Goal: Task Accomplishment & Management: Use online tool/utility

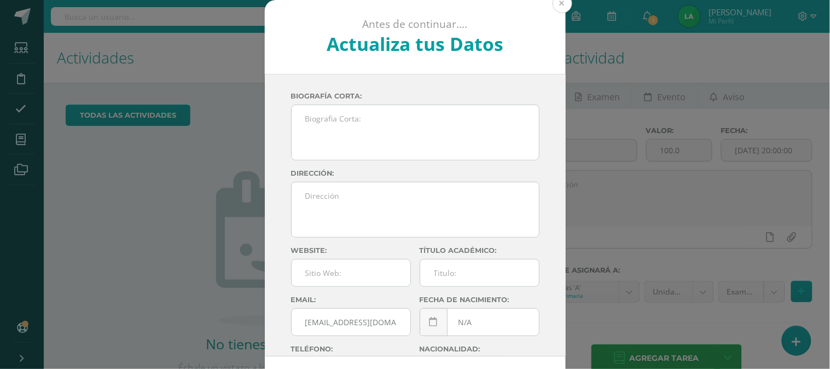
click at [555, 7] on button at bounding box center [563, 3] width 20 height 20
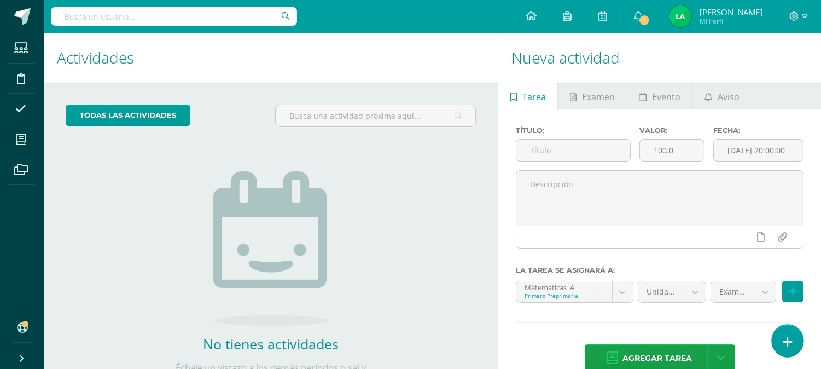
click at [794, 338] on link at bounding box center [787, 340] width 31 height 32
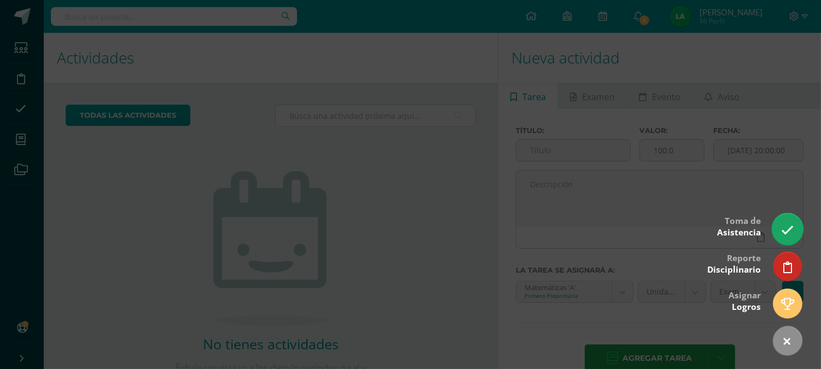
click at [783, 233] on icon at bounding box center [787, 230] width 13 height 13
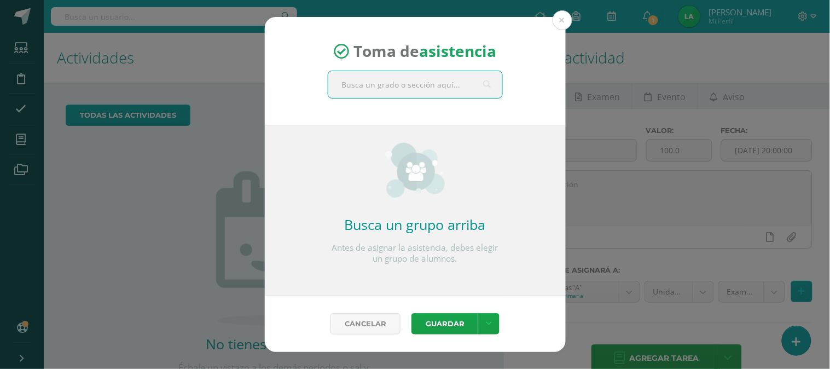
click at [461, 78] on input "text" at bounding box center [415, 84] width 174 height 27
click at [460, 75] on input "se" at bounding box center [415, 84] width 174 height 27
type input "segund"
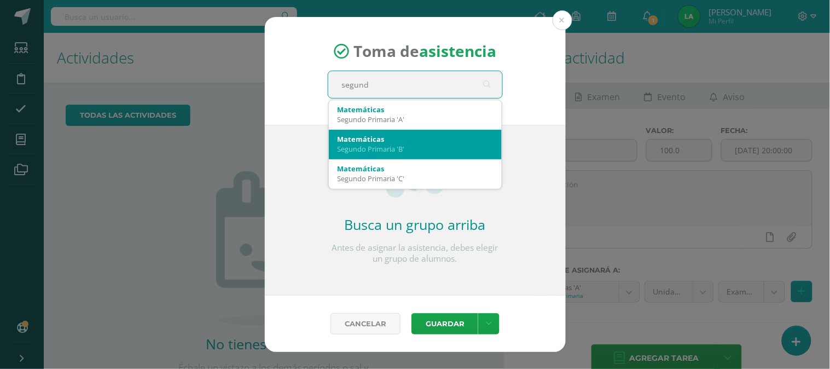
click at [411, 146] on div "Segundo Primaria 'B'" at bounding box center [415, 149] width 155 height 10
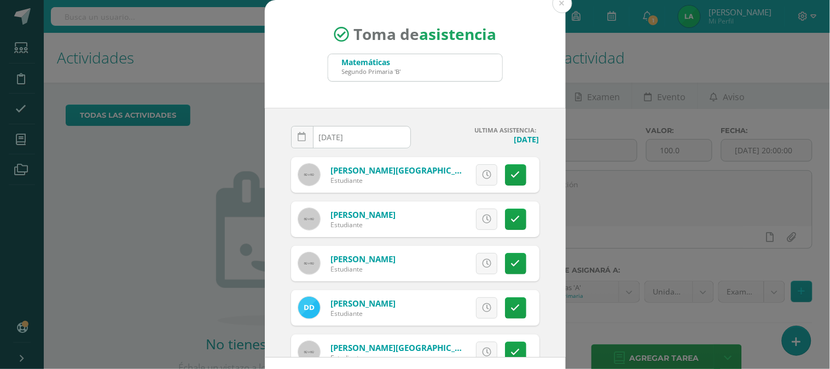
click at [527, 94] on div "Toma de asistencia Matemáticas Segundo Primaria 'B' segund" at bounding box center [415, 54] width 301 height 108
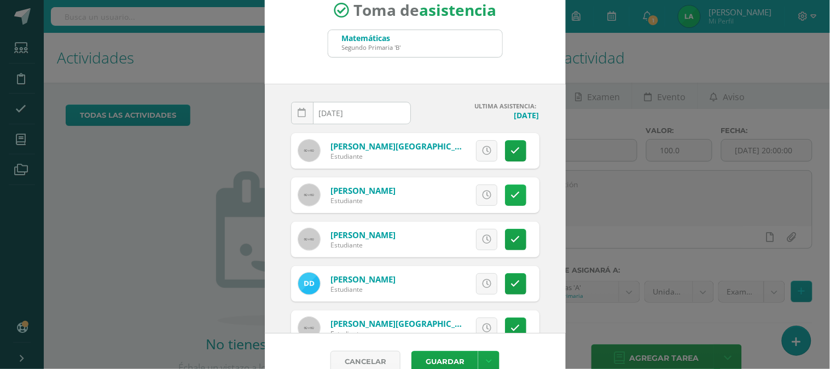
click at [511, 196] on icon at bounding box center [515, 194] width 9 height 9
click at [511, 240] on icon at bounding box center [515, 239] width 9 height 9
click at [511, 285] on icon at bounding box center [515, 283] width 9 height 9
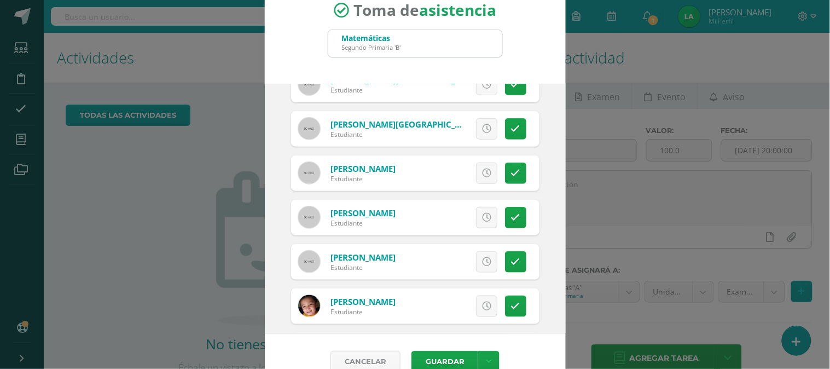
scroll to position [248, 0]
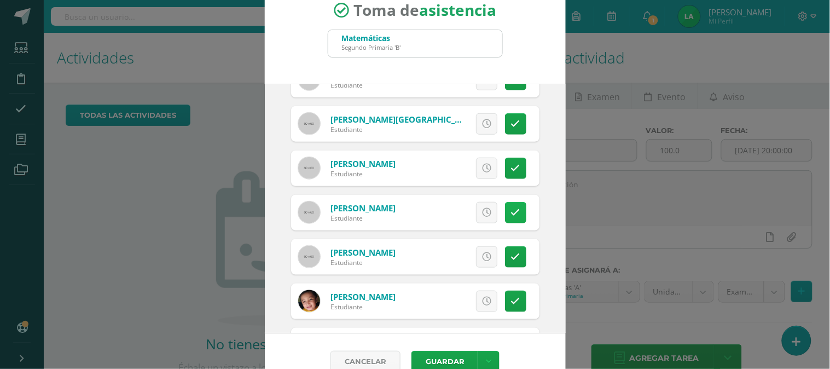
click at [505, 217] on link at bounding box center [515, 212] width 21 height 21
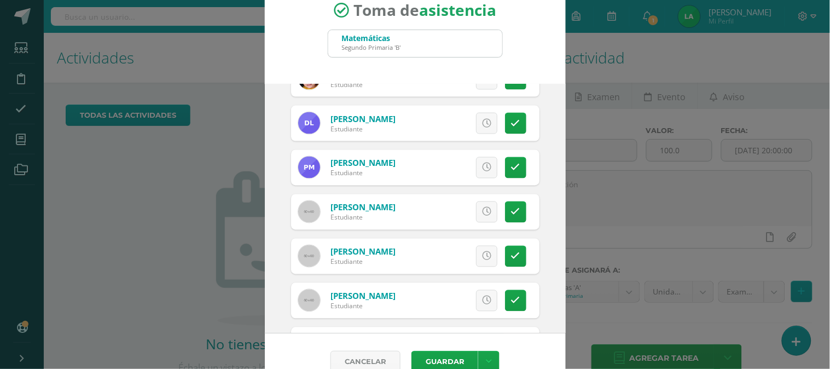
scroll to position [484, 0]
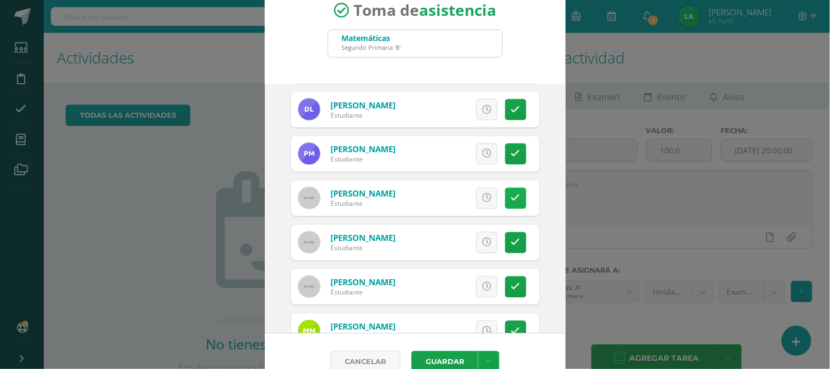
click at [505, 202] on link at bounding box center [515, 198] width 21 height 21
click at [511, 242] on icon at bounding box center [515, 242] width 9 height 9
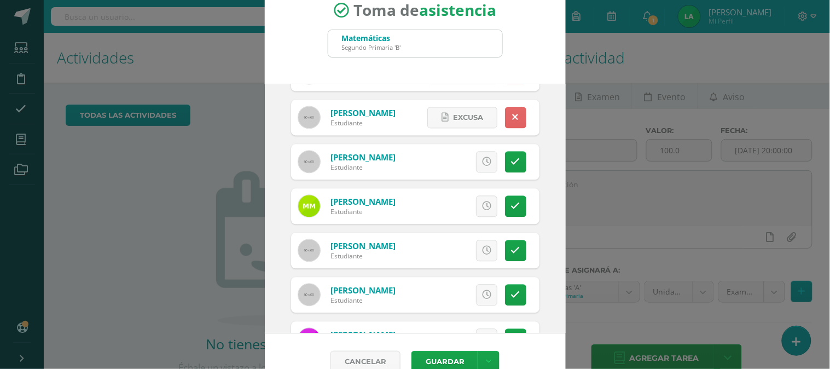
scroll to position [614, 0]
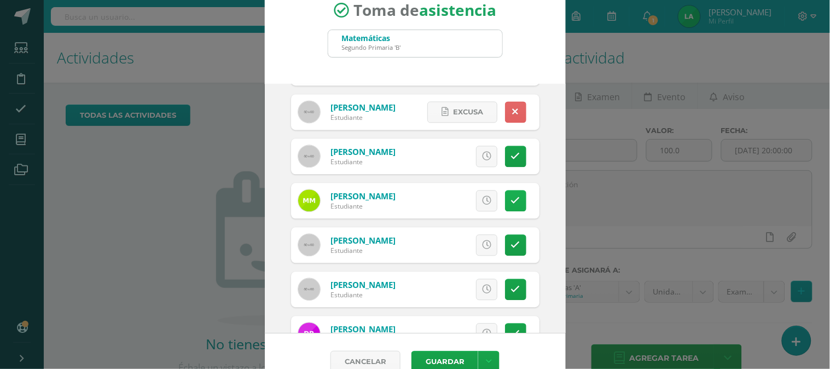
click at [507, 202] on link at bounding box center [515, 200] width 21 height 21
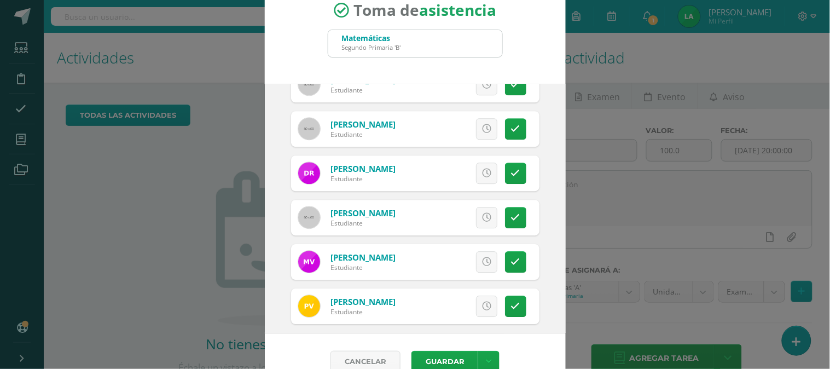
scroll to position [778, 0]
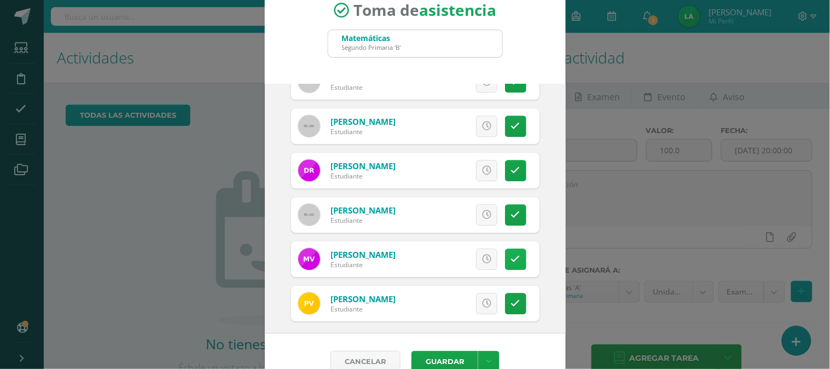
click at [511, 260] on icon at bounding box center [515, 258] width 9 height 9
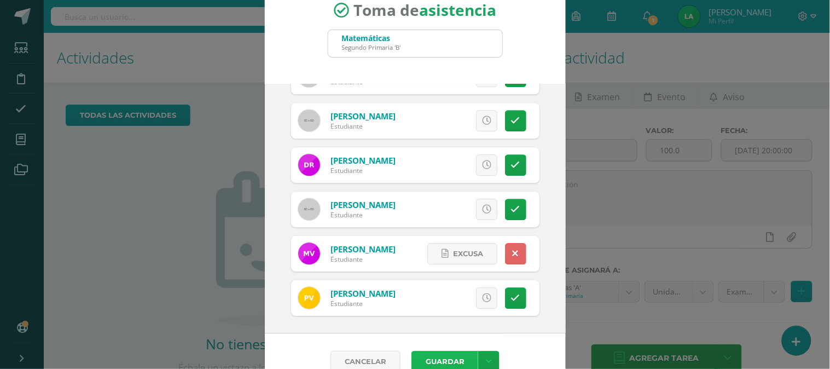
click at [445, 352] on button "Guardar" at bounding box center [444, 361] width 67 height 21
